Goal: Understand site structure: Grasp the organization and layout of the website

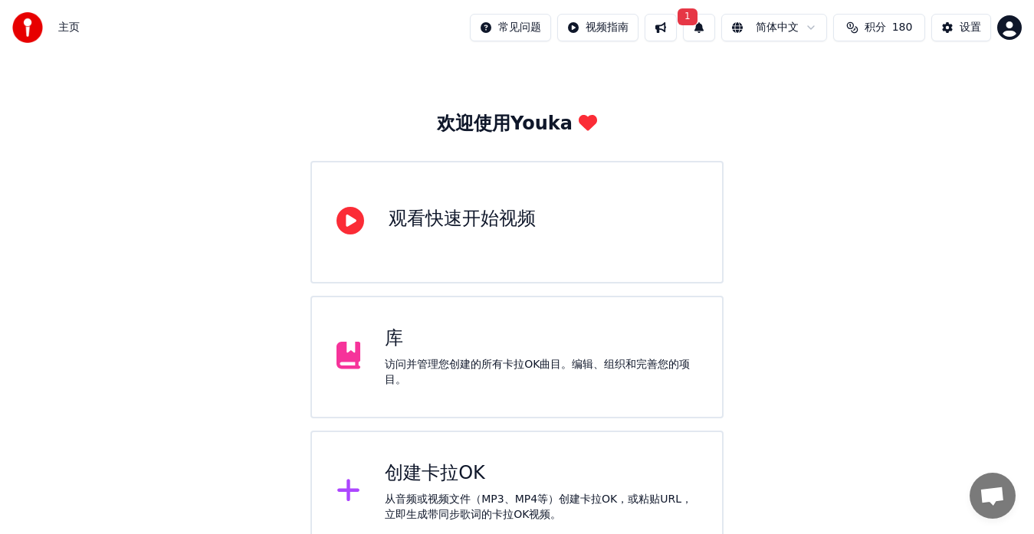
scroll to position [54, 0]
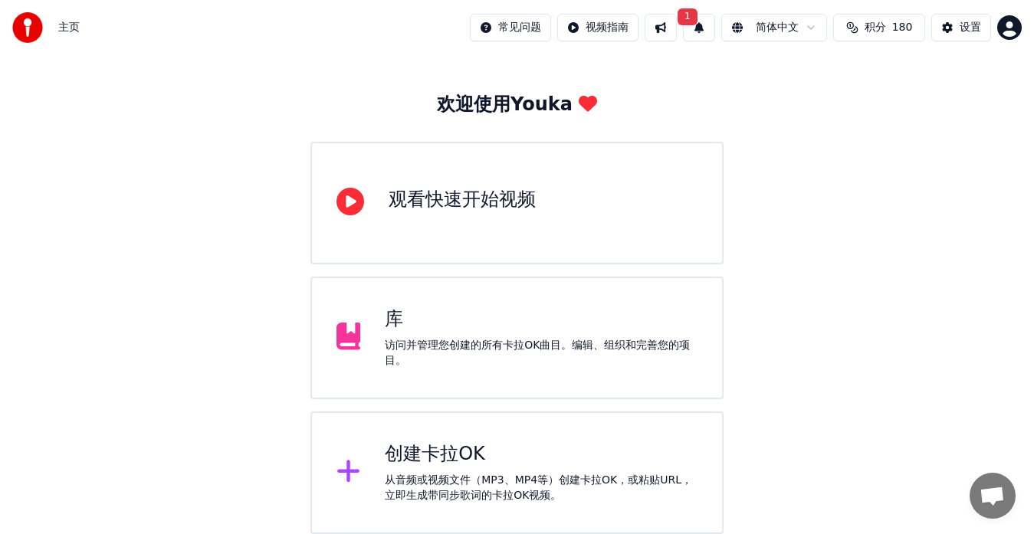
click at [690, 21] on span "1" at bounding box center [687, 16] width 20 height 17
click at [808, 74] on button "更新" at bounding box center [816, 76] width 48 height 28
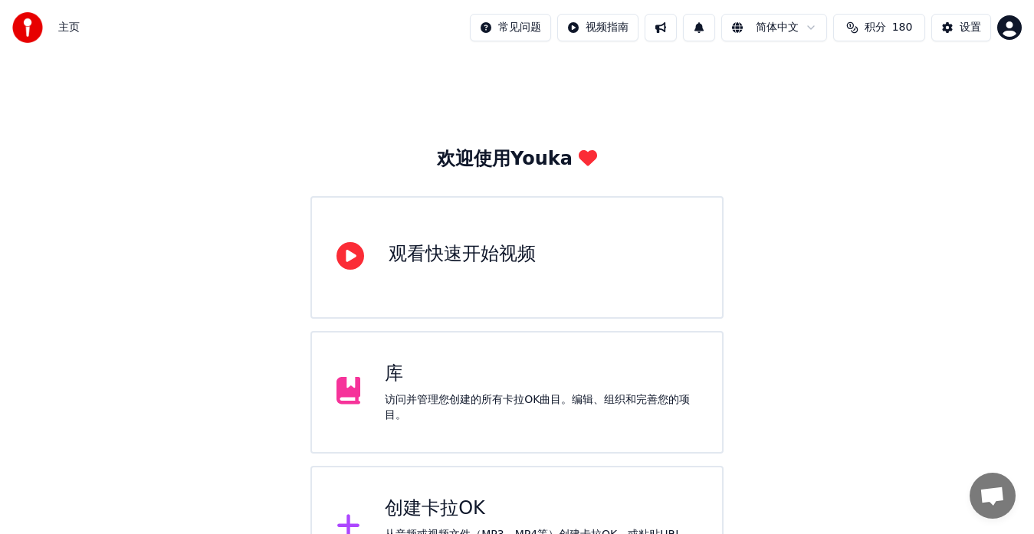
click at [828, 110] on div "欢迎使用Youka 观看快速开始视频 库 访问并管理您创建的所有卡拉OK曲目。编辑、组织和完善您的项目。 创建卡拉OK 从音频或视频文件（MP3、MP4等）创…" at bounding box center [517, 321] width 1034 height 533
click at [855, 125] on div "欢迎使用Youka 观看快速开始视频 库 访问并管理您创建的所有卡拉OK曲目。编辑、组织和完善您的项目。 创建卡拉OK 从音频或视频文件（MP3、MP4等）创…" at bounding box center [517, 321] width 1034 height 533
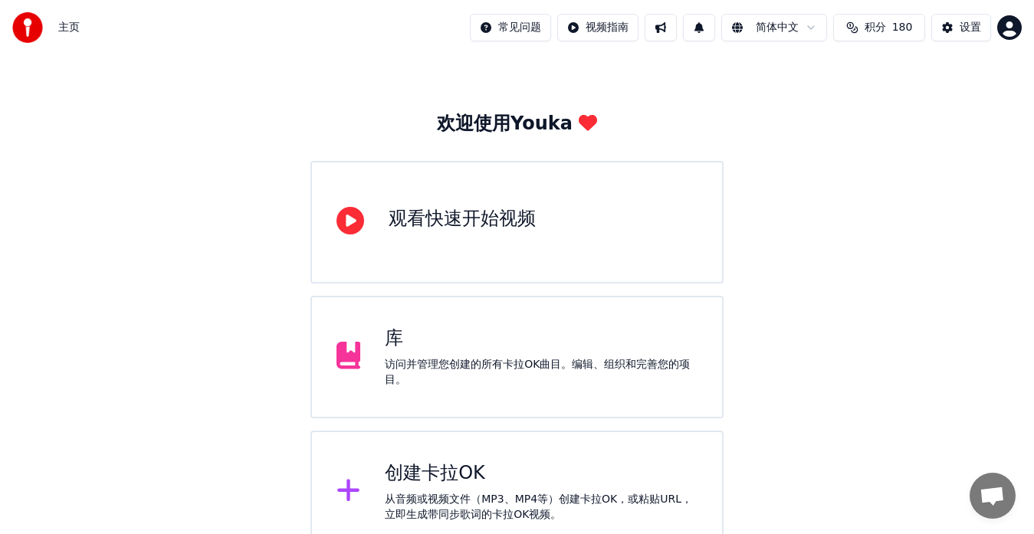
scroll to position [54, 0]
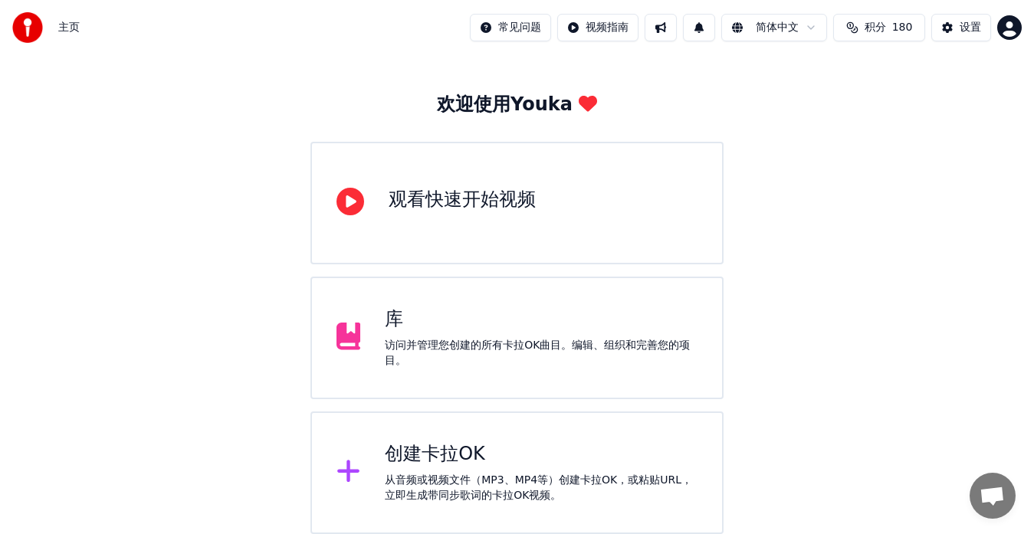
click at [880, 124] on div "欢迎使用Youka 观看快速开始视频 库 访问并管理您创建的所有卡拉OK曲目。编辑、组织和完善您的项目。 创建卡拉OK 从音频或视频文件（MP3、MP4等）创…" at bounding box center [517, 267] width 1034 height 533
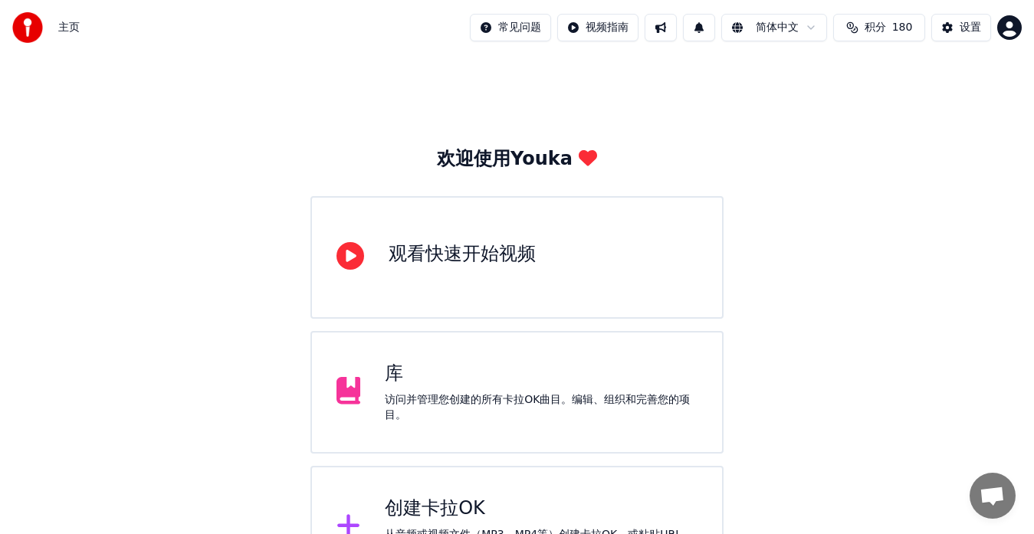
click at [835, 386] on div "欢迎使用Youka 观看快速开始视频 库 访问并管理您创建的所有卡拉OK曲目。编辑、组织和完善您的项目。 创建卡拉OK 从音频或视频文件（MP3、MP4等）创…" at bounding box center [517, 321] width 1034 height 533
click at [810, 112] on div "欢迎使用Youka 观看快速开始视频 库 访问并管理您创建的所有卡拉OK曲目。编辑、组织和完善您的项目。 创建卡拉OK 从音频或视频文件（MP3、MP4等）创…" at bounding box center [517, 321] width 1034 height 533
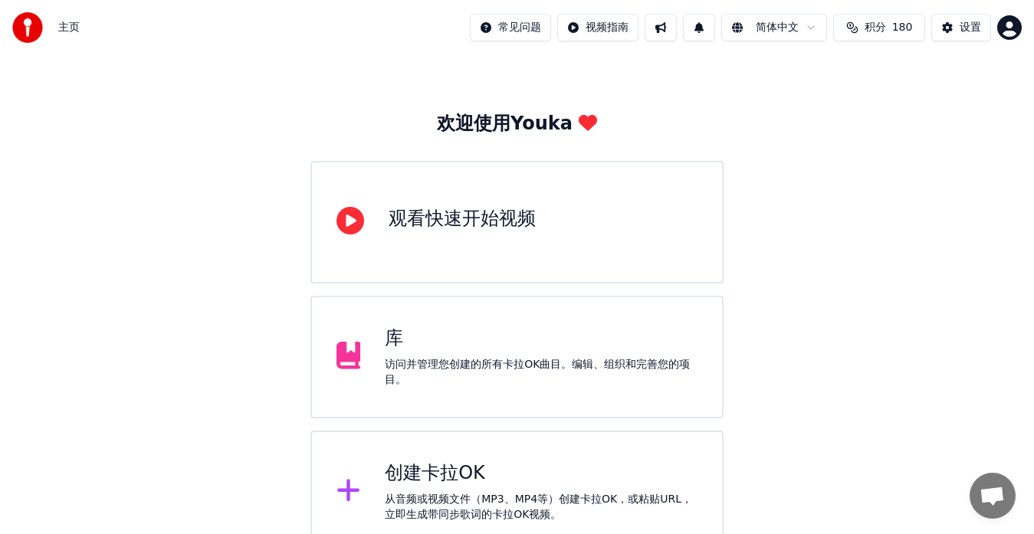
scroll to position [54, 0]
